Goal: Task Accomplishment & Management: Manage account settings

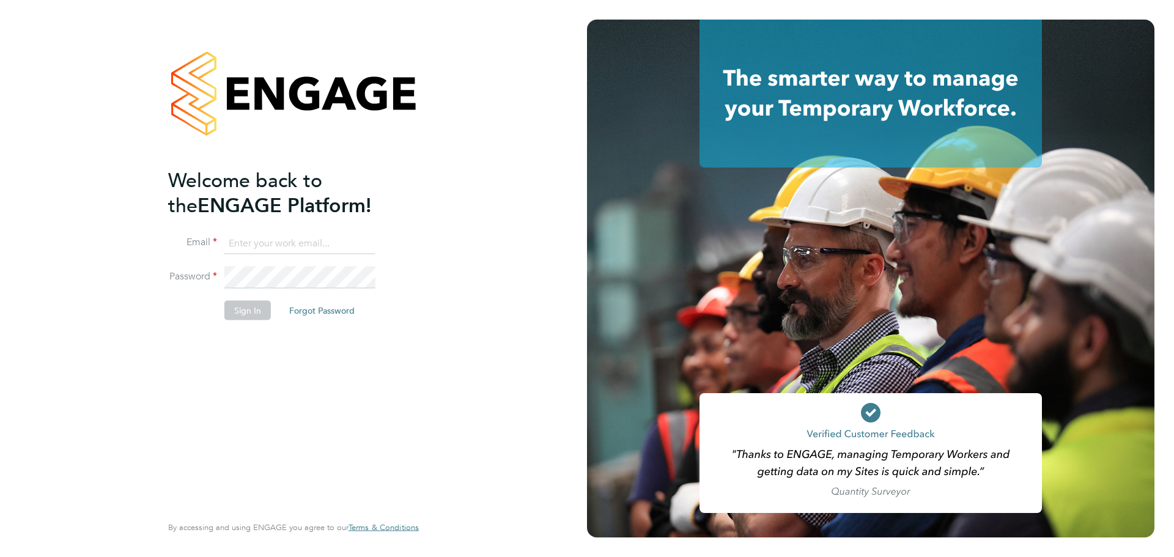
type input "lauren.alldis@technicalresources.co.uk"
click at [244, 316] on button "Sign In" at bounding box center [247, 310] width 46 height 20
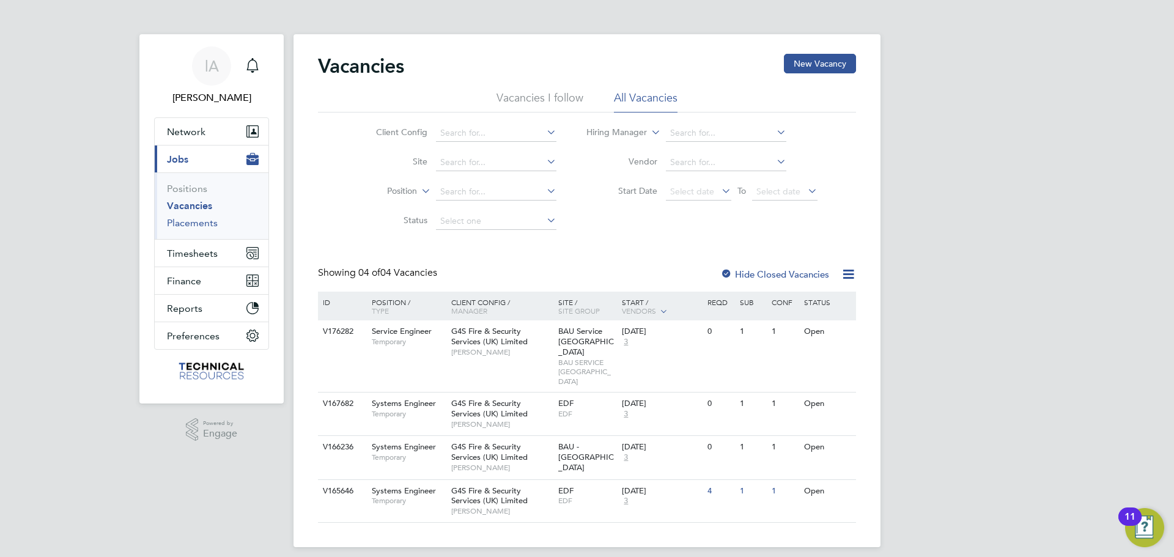
click at [205, 223] on link "Placements" at bounding box center [192, 223] width 51 height 12
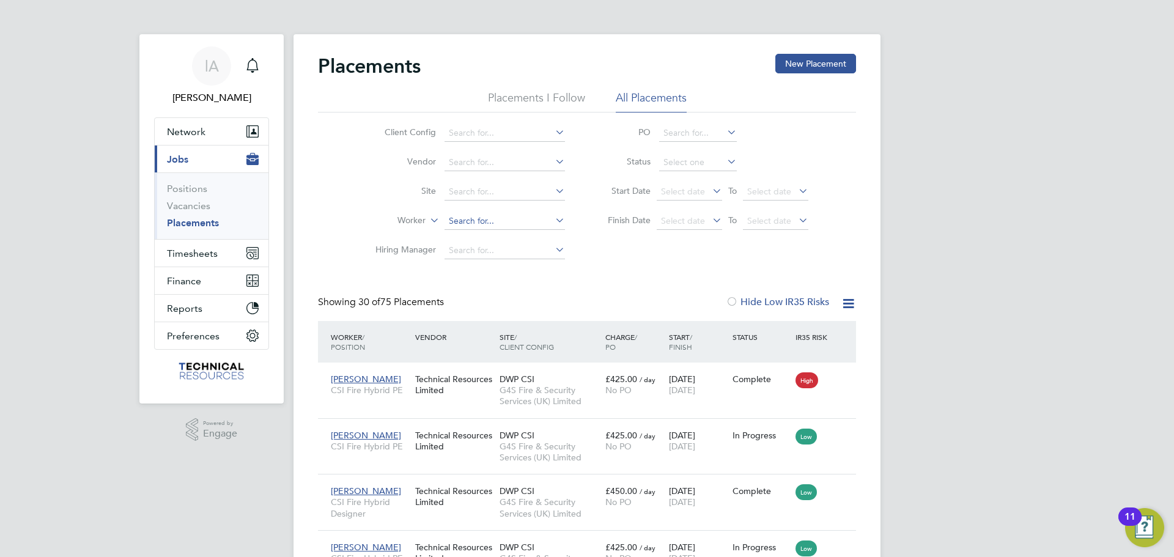
click at [473, 221] on input at bounding box center [504, 221] width 120 height 17
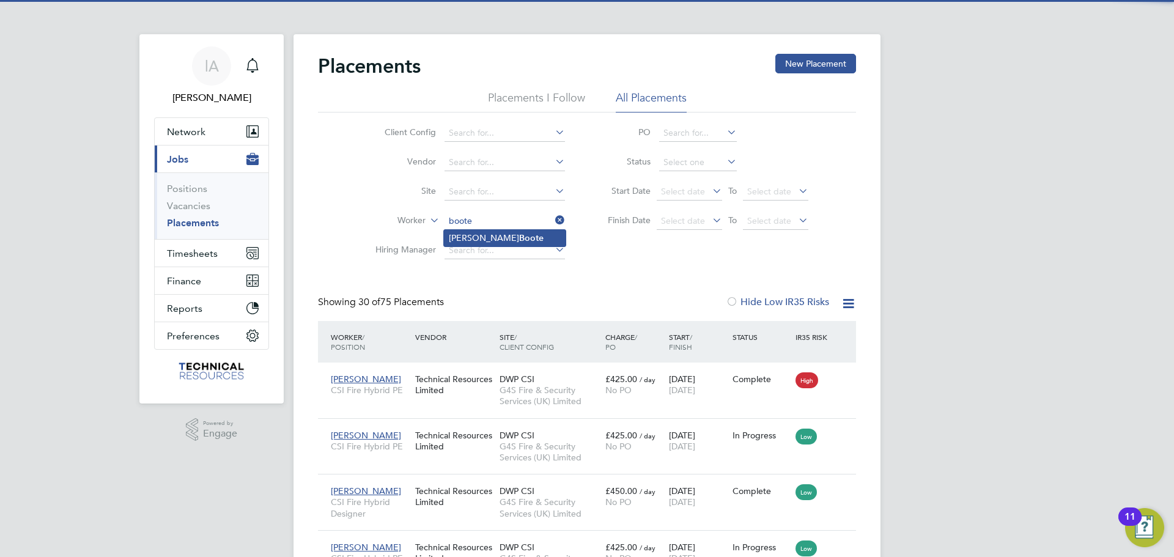
click at [491, 237] on li "Lee Boote" at bounding box center [505, 238] width 122 height 17
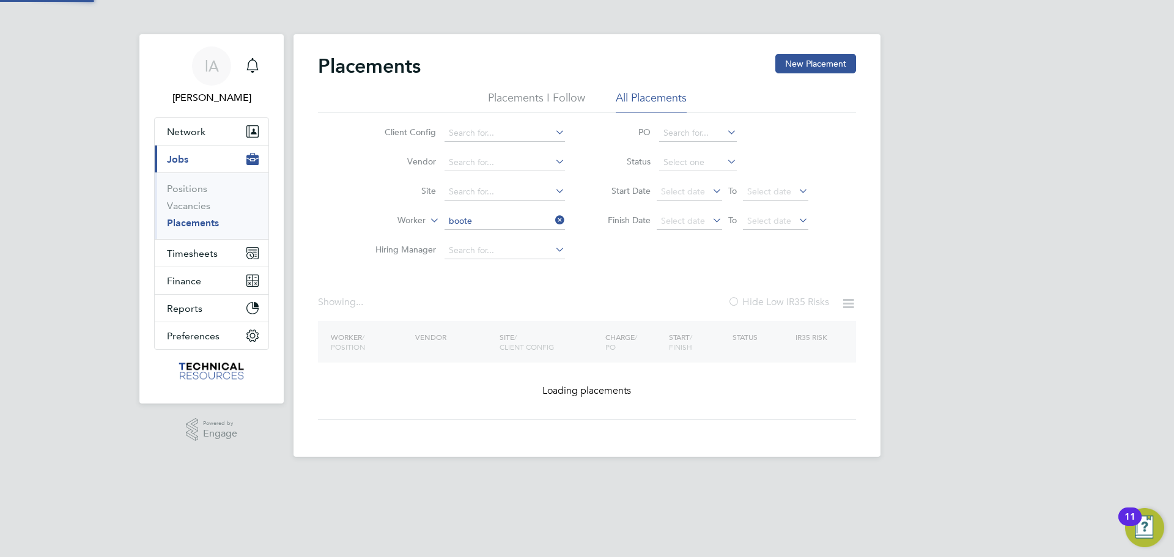
type input "[PERSON_NAME]"
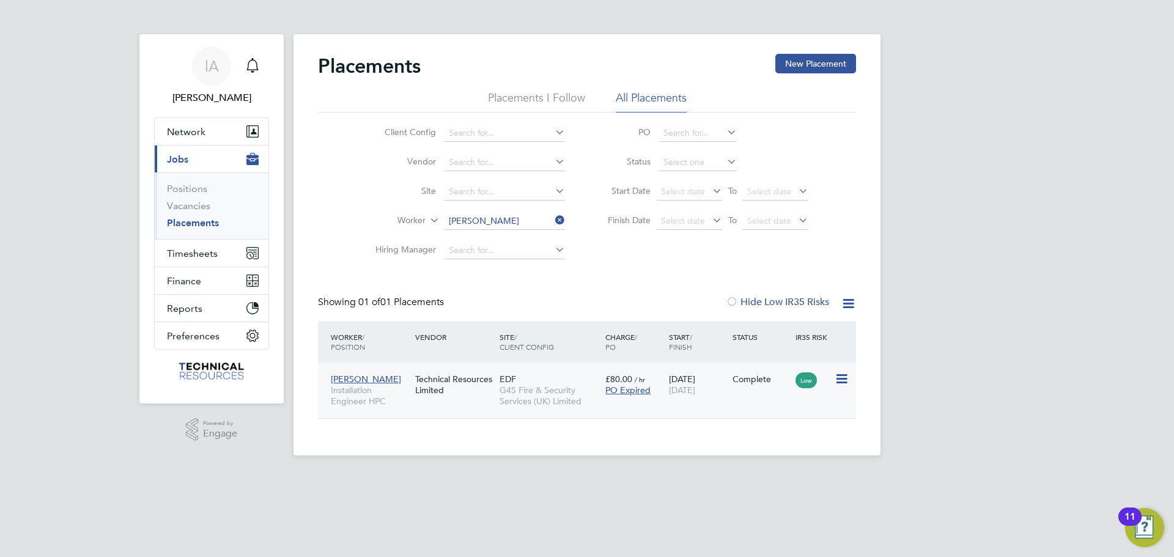
click at [694, 384] on div "17 Feb 2025 26 Sep 2025" at bounding box center [698, 384] width 64 height 34
click at [553, 219] on icon at bounding box center [553, 219] width 0 height 17
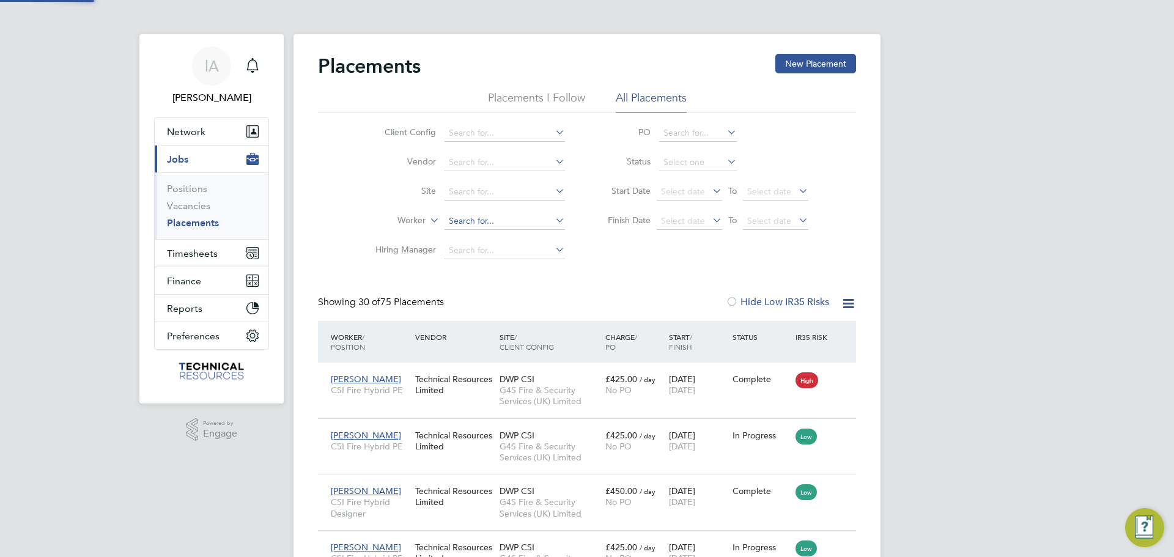
scroll to position [46, 85]
click at [494, 217] on input at bounding box center [504, 221] width 120 height 17
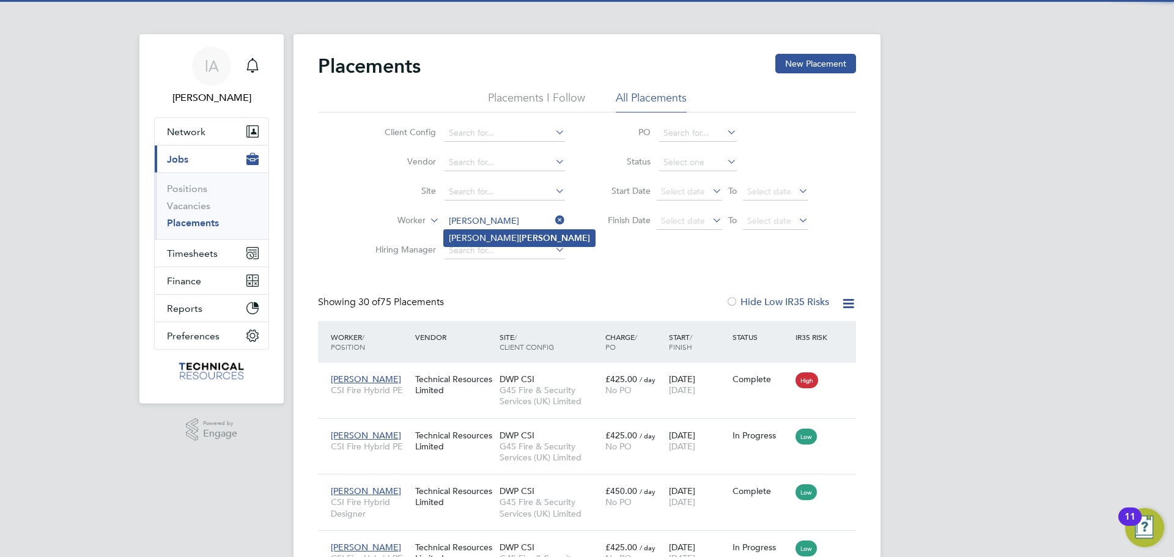
click at [519, 239] on b "Campbell" at bounding box center [554, 238] width 71 height 10
type input "Neil Campbell"
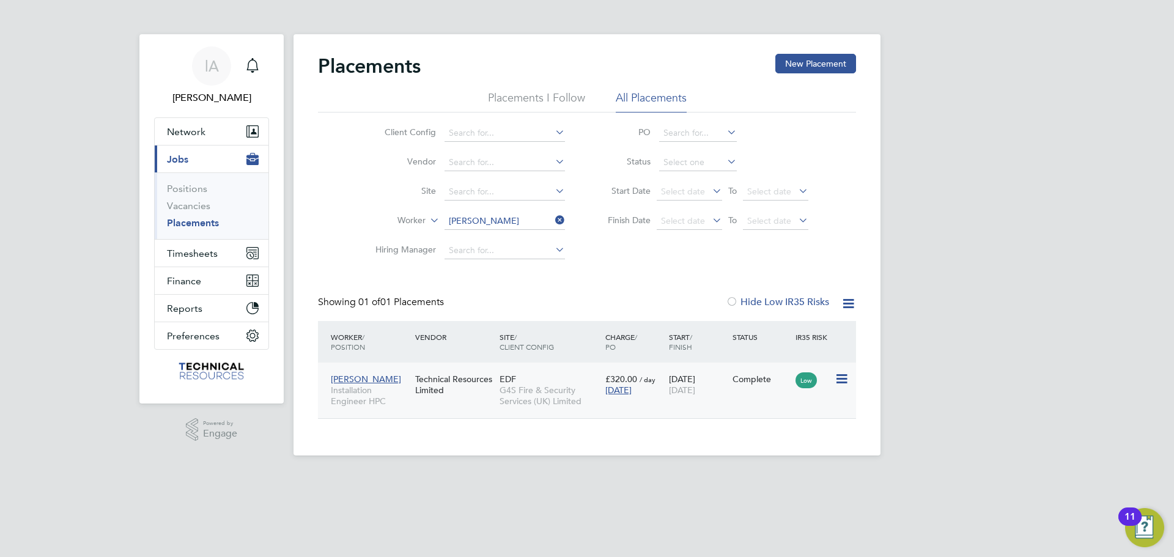
click at [644, 388] on div "Today" at bounding box center [633, 389] width 57 height 11
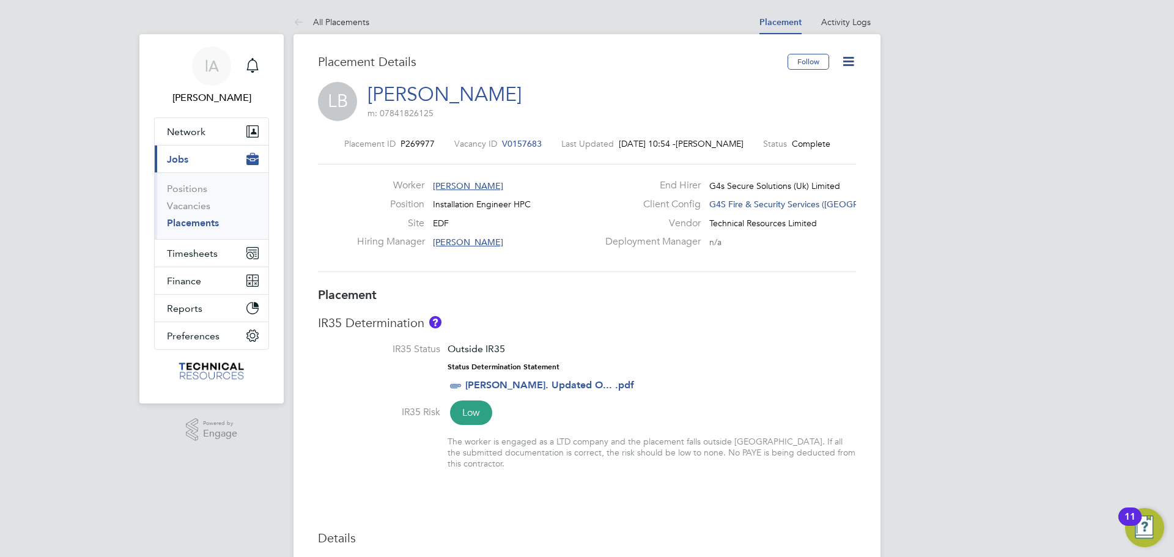
click at [851, 59] on icon at bounding box center [847, 61] width 15 height 15
click at [821, 86] on li "Edit Placement e" at bounding box center [808, 90] width 90 height 17
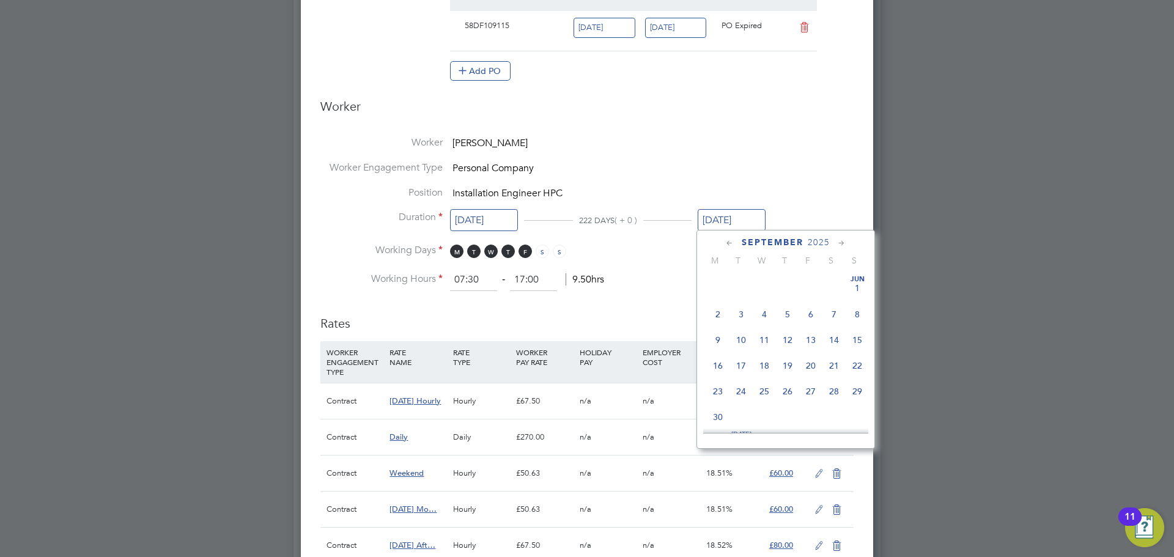
click at [745, 224] on input "[DATE]" at bounding box center [731, 220] width 68 height 23
click at [844, 241] on icon at bounding box center [842, 243] width 12 height 13
click at [810, 387] on span "28" at bounding box center [810, 375] width 23 height 23
type input "[DATE]"
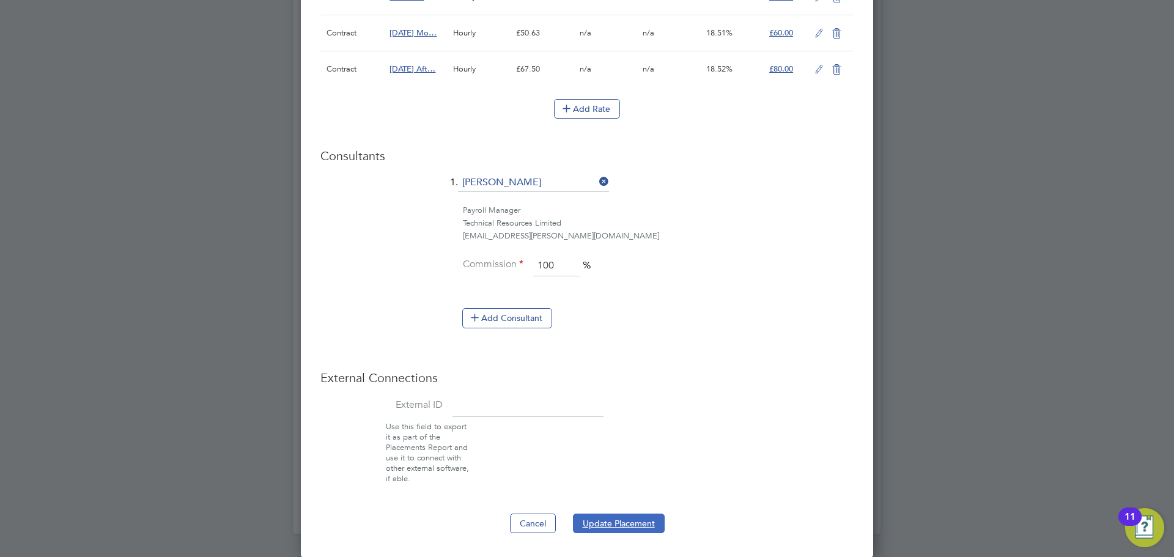
click at [636, 531] on button "Update Placement" at bounding box center [619, 523] width 92 height 20
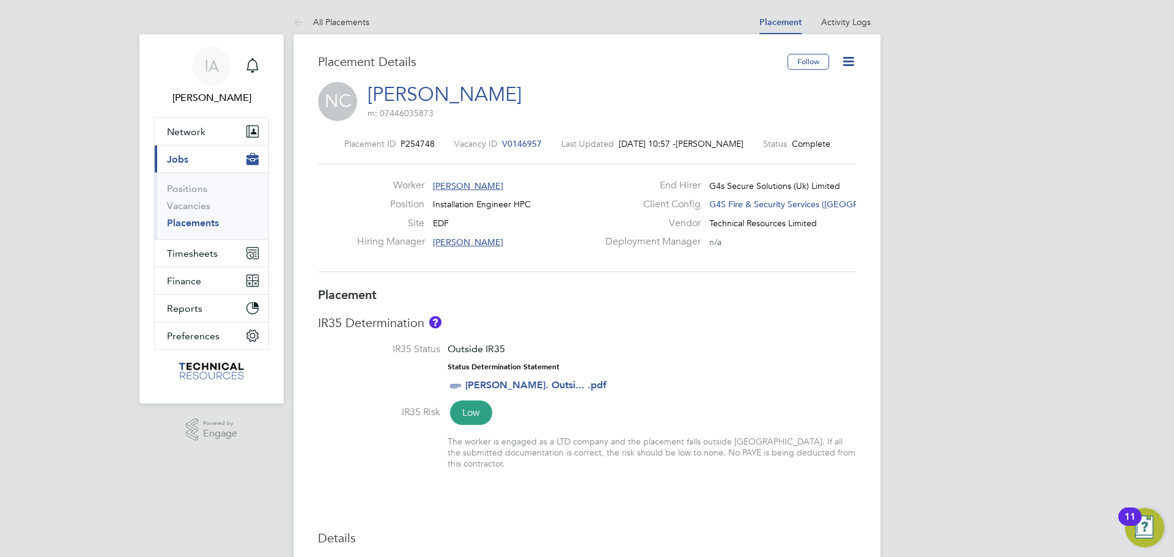
click at [846, 59] on icon at bounding box center [847, 61] width 15 height 15
click at [809, 87] on li "Edit Placement e" at bounding box center [808, 90] width 90 height 17
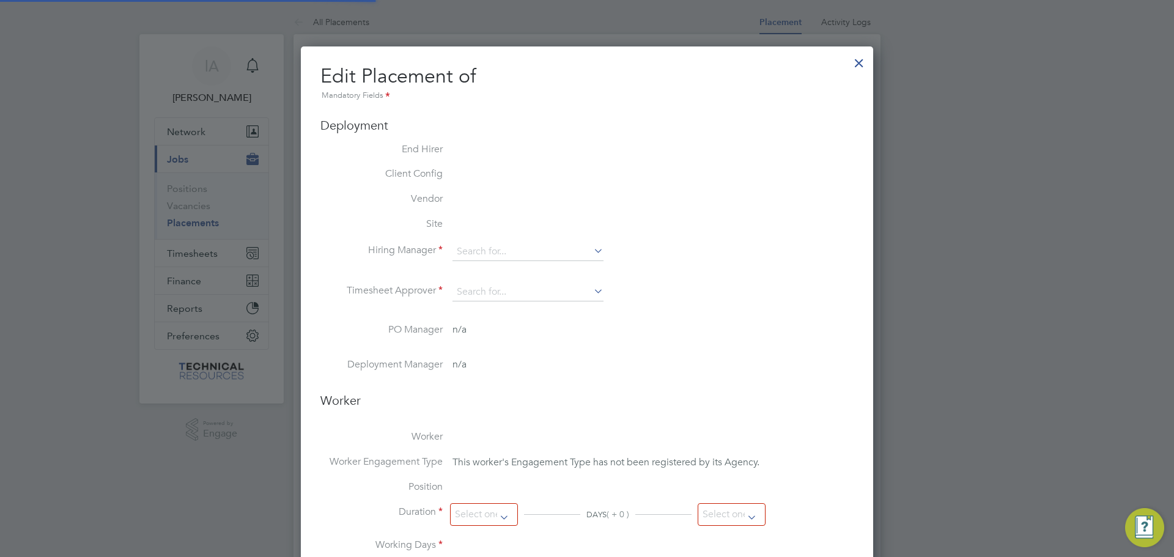
type input "[PERSON_NAME]"
type input "04 Nov 2024"
type input "[DATE]"
type input "07:30"
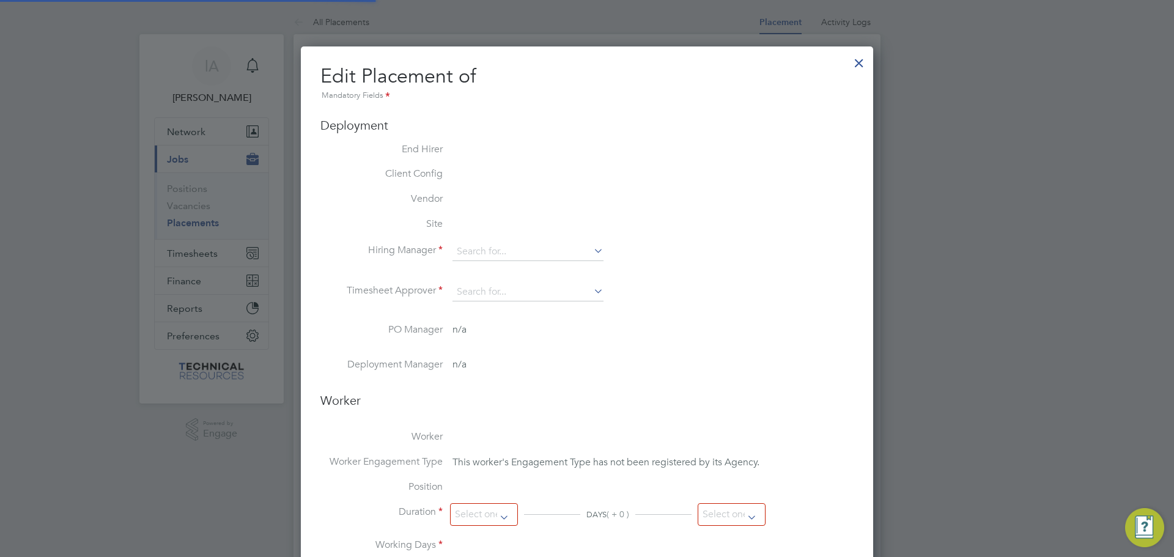
type input "17:00"
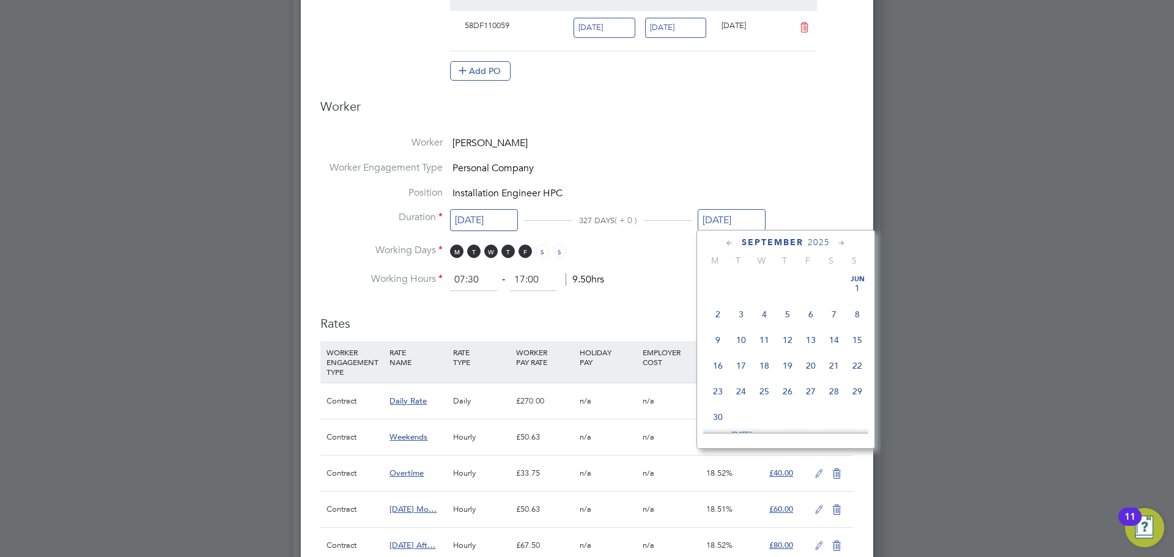
click at [720, 219] on input "[DATE]" at bounding box center [731, 220] width 68 height 23
click at [814, 318] on span "28" at bounding box center [810, 306] width 23 height 23
type input "[DATE]"
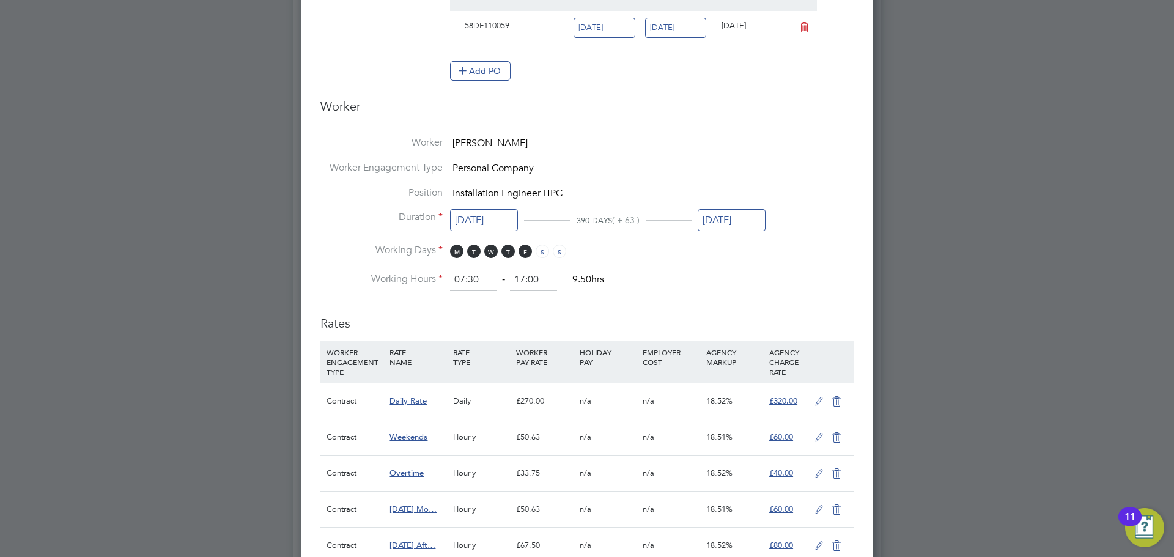
click at [803, 198] on li "Position Installation Engineer HPC" at bounding box center [586, 198] width 533 height 25
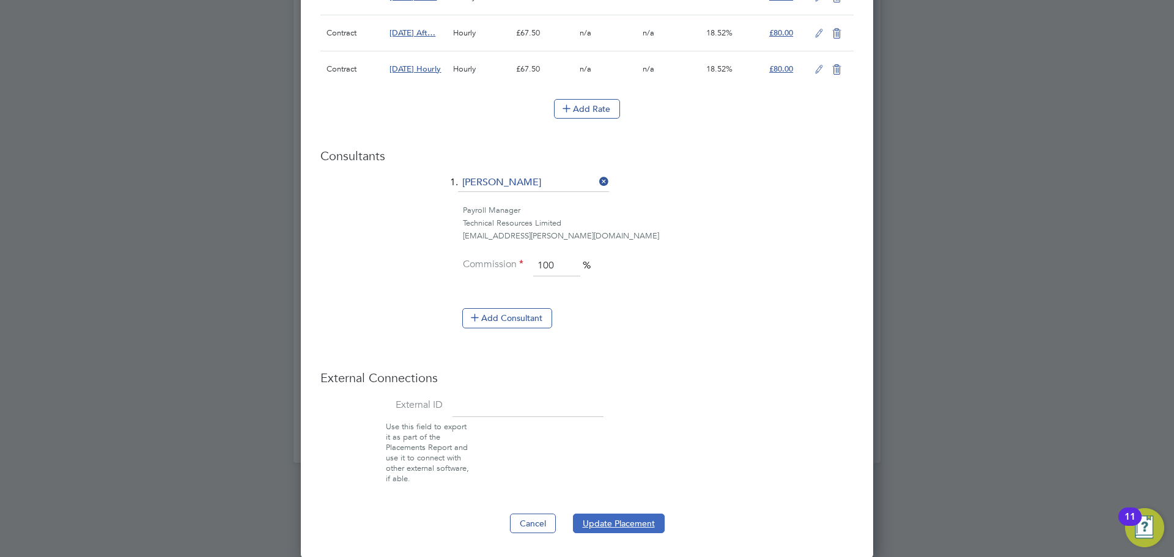
click at [616, 523] on button "Update Placement" at bounding box center [619, 523] width 92 height 20
